Goal: Navigation & Orientation: Find specific page/section

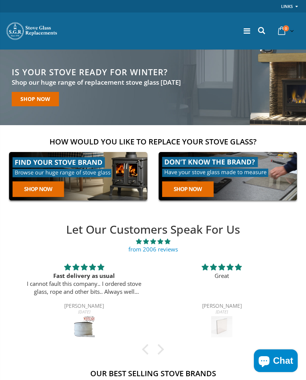
click at [37, 165] on link at bounding box center [78, 176] width 145 height 55
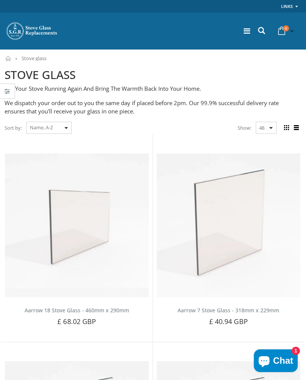
click at [72, 122] on select "Featured Best Selling Name, A-Z Name, Z-A Price, low to high Price, high to low…" at bounding box center [48, 128] width 45 height 12
click at [64, 123] on select "Featured Best Selling Name, A-Z Name, Z-A Price, low to high Price, high to low…" at bounding box center [48, 128] width 45 height 12
click at [70, 128] on select "Featured Best Selling Name, A-Z Name, Z-A Price, low to high Price, high to low…" at bounding box center [48, 128] width 45 height 12
select select "title-descending"
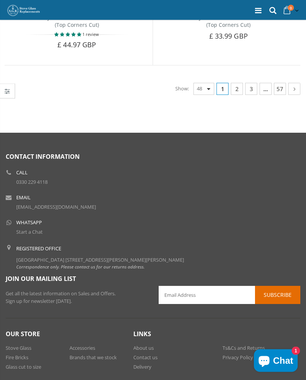
scroll to position [5259, 0]
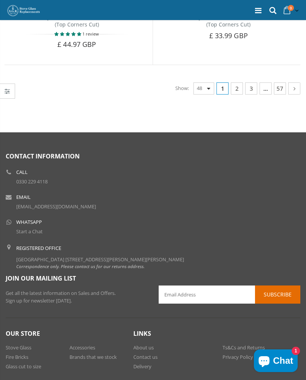
click at [250, 82] on link "3" at bounding box center [251, 88] width 12 height 12
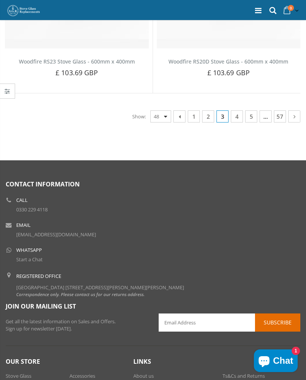
scroll to position [5221, 0]
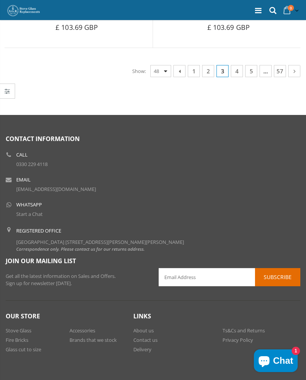
click at [251, 65] on link "5" at bounding box center [251, 71] width 12 height 12
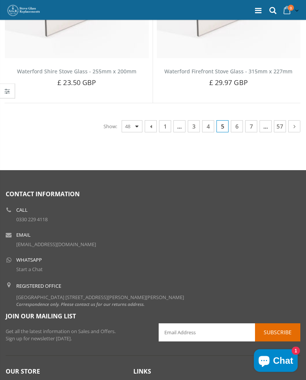
scroll to position [5169, 0]
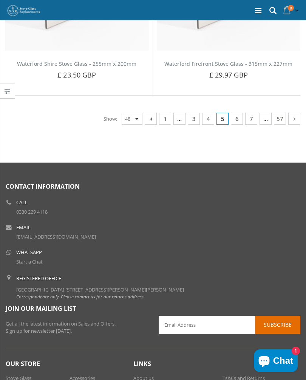
click at [247, 113] on link "7" at bounding box center [251, 119] width 12 height 12
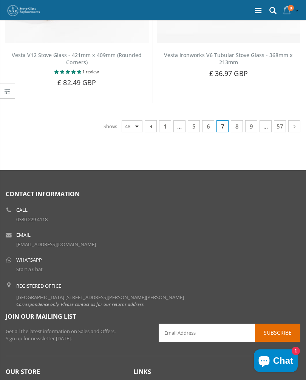
scroll to position [5206, 0]
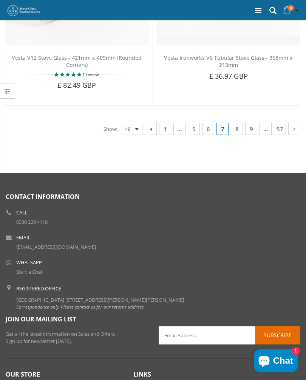
click at [251, 123] on link "9" at bounding box center [251, 129] width 12 height 12
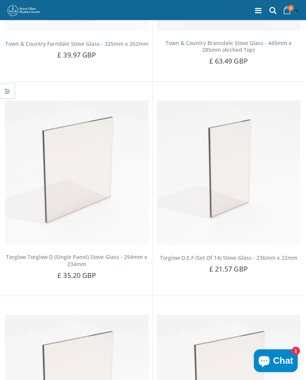
scroll to position [5219, 0]
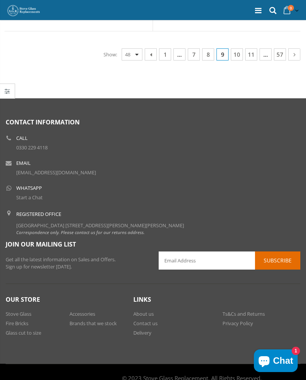
scroll to position [5183, 0]
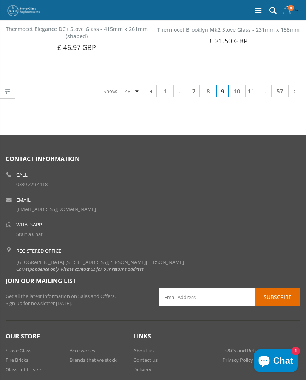
scroll to position [5223, 0]
